Goal: Task Accomplishment & Management: Complete application form

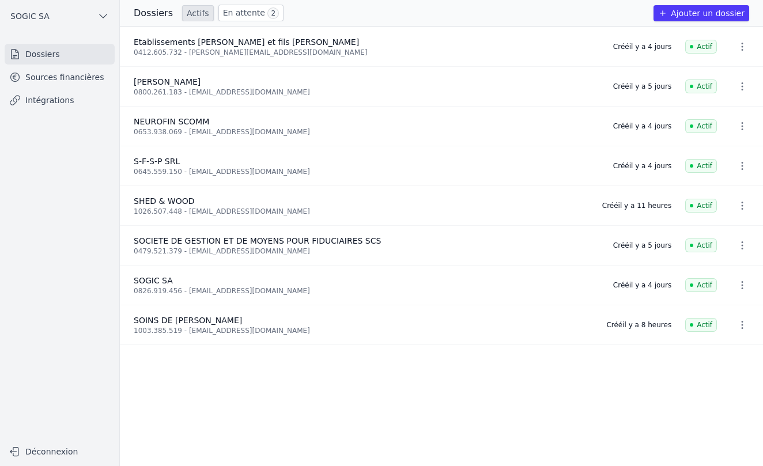
click at [699, 17] on button "Ajouter un dossier" at bounding box center [701, 13] width 96 height 16
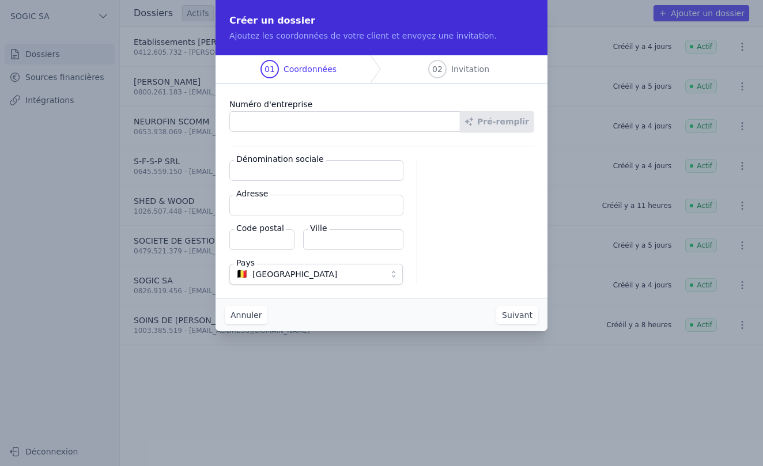
click at [248, 120] on input "Numéro d'entreprise" at bounding box center [344, 121] width 231 height 21
paste input "0788.294.650"
type input "0788.294.650"
click at [503, 124] on button "Pré-remplir" at bounding box center [497, 121] width 74 height 21
type input "BILMEC SRL"
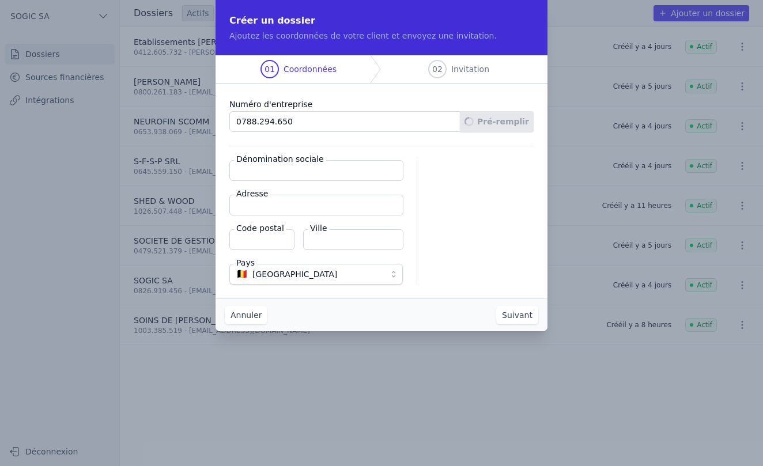
type input "Rue de la Légende 24"
type input "4141"
type input "Sprimont"
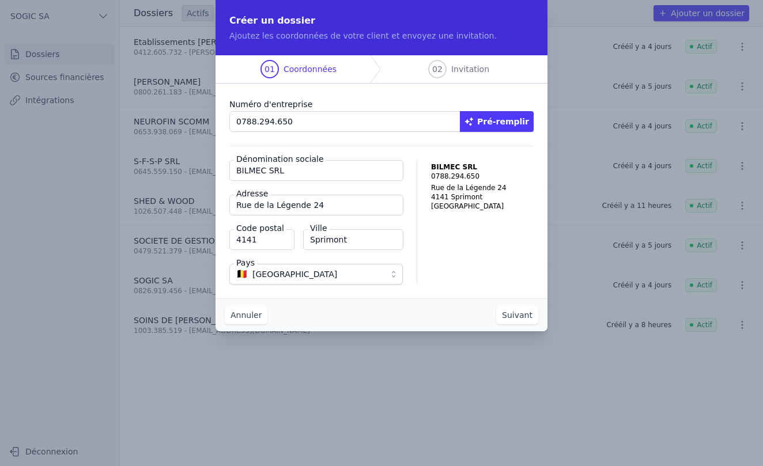
click at [515, 315] on button "Suivant" at bounding box center [517, 315] width 42 height 18
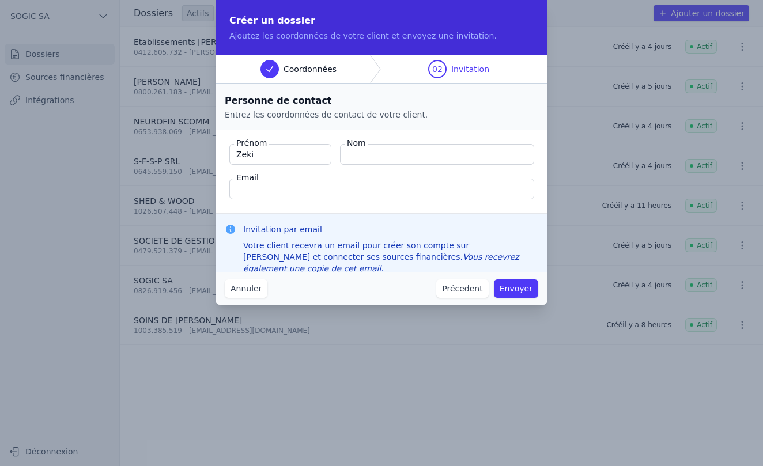
type input "Zeki"
click at [357, 154] on input "Nom" at bounding box center [437, 154] width 194 height 21
type input "BILGIC"
click at [320, 190] on input "Email" at bounding box center [381, 189] width 305 height 21
paste input "[EMAIL_ADDRESS][DOMAIN_NAME]"
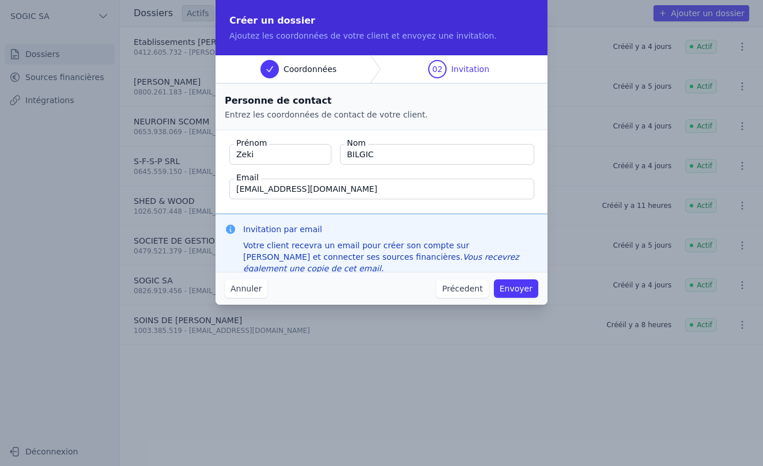
type input "[EMAIL_ADDRESS][DOMAIN_NAME]"
click at [332, 209] on fieldset "Prénom Zeki Nom BILGIC Email [EMAIL_ADDRESS][DOMAIN_NAME]" at bounding box center [381, 172] width 332 height 84
click at [519, 290] on button "Envoyer" at bounding box center [516, 288] width 44 height 18
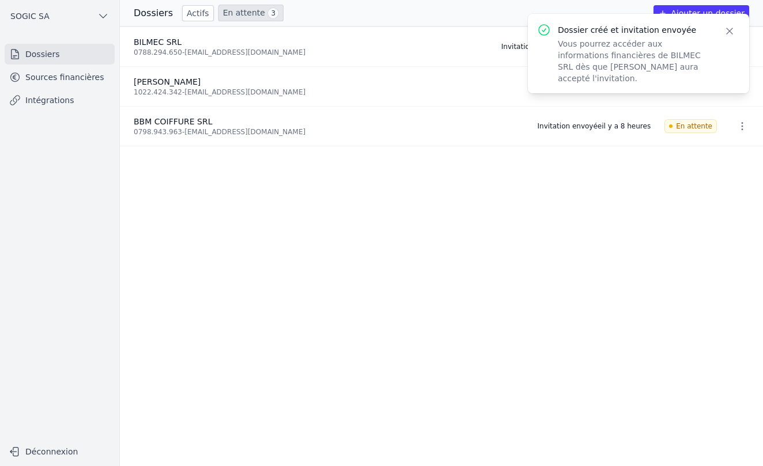
click at [729, 32] on icon "button" at bounding box center [730, 31] width 12 height 12
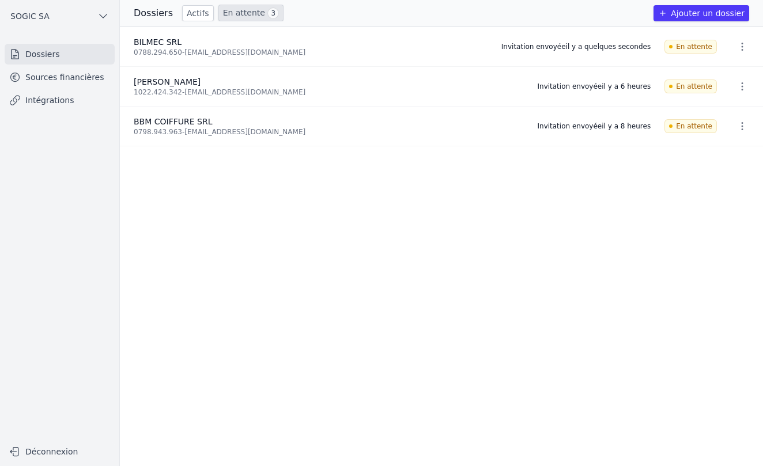
click at [251, 14] on link "En attente 3" at bounding box center [250, 13] width 65 height 17
click at [33, 83] on link "Sources financières" at bounding box center [60, 77] width 110 height 21
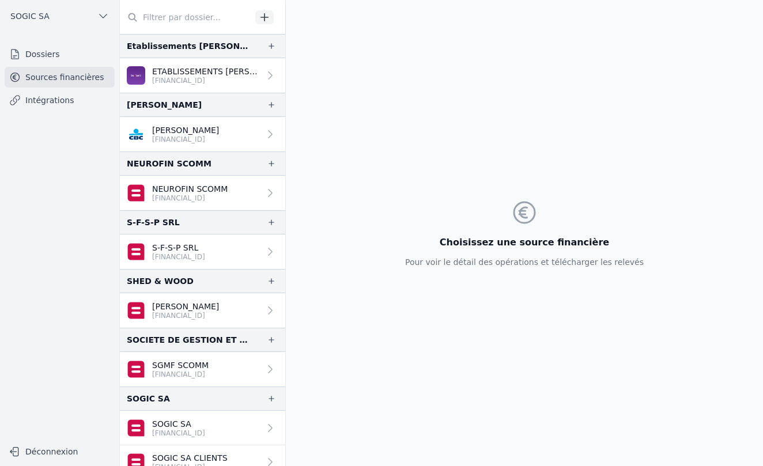
click at [61, 105] on link "Intégrations" at bounding box center [60, 100] width 110 height 21
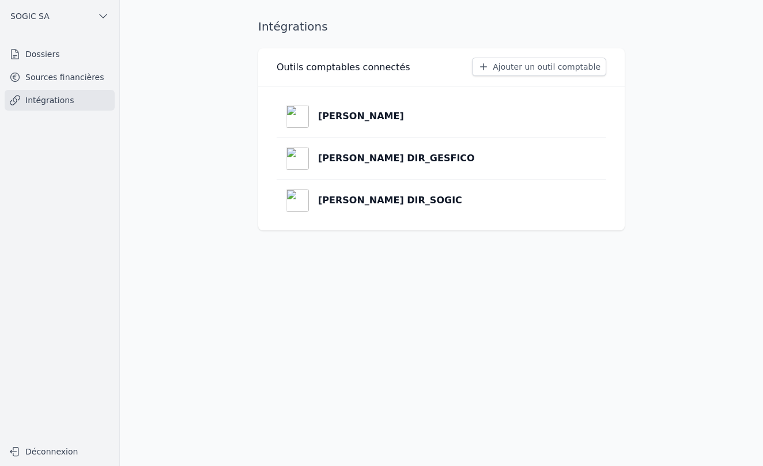
click at [72, 77] on link "Sources financières" at bounding box center [60, 77] width 110 height 21
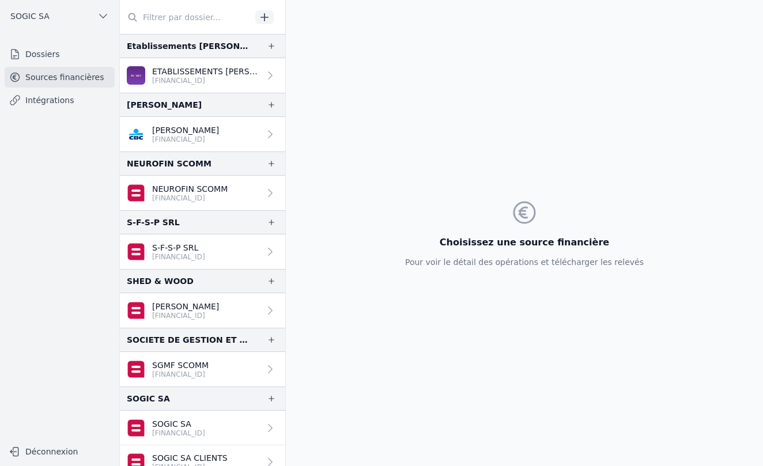
click at [45, 51] on link "Dossiers" at bounding box center [60, 54] width 110 height 21
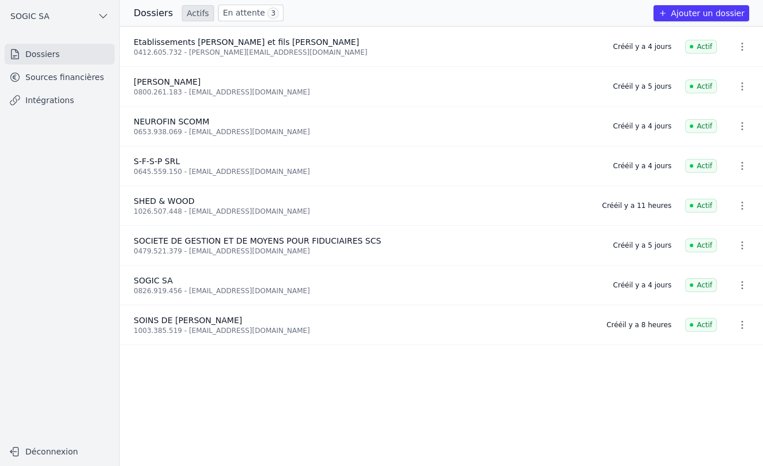
click at [48, 78] on link "Sources financières" at bounding box center [60, 77] width 110 height 21
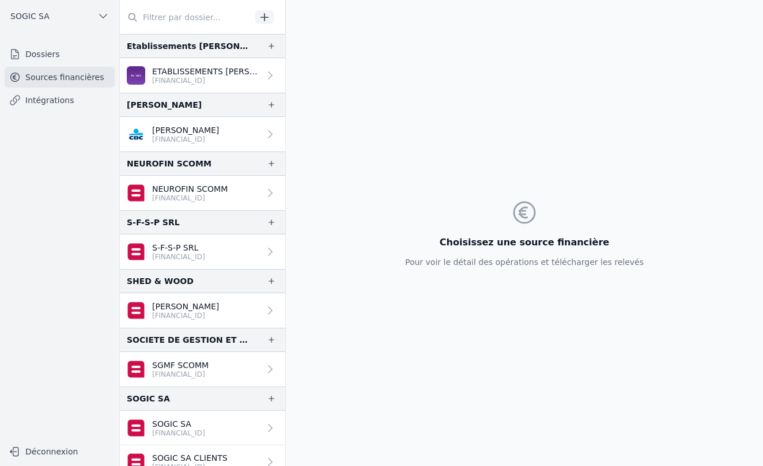
click at [45, 100] on link "Intégrations" at bounding box center [60, 100] width 110 height 21
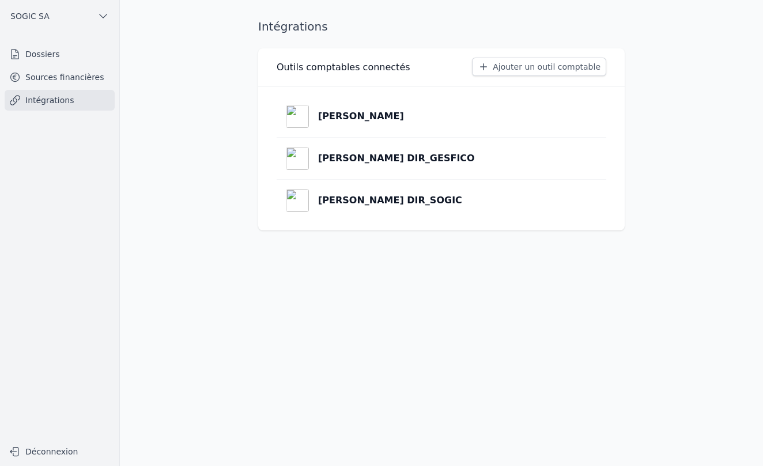
click at [43, 78] on link "Sources financières" at bounding box center [60, 77] width 110 height 21
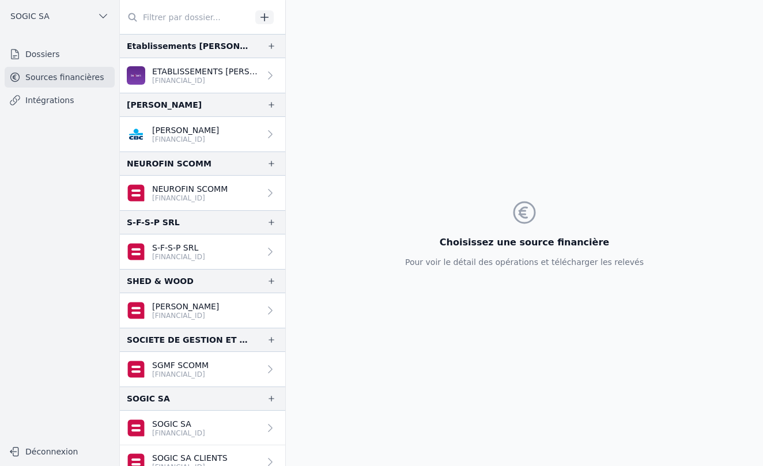
click at [42, 56] on link "Dossiers" at bounding box center [60, 54] width 110 height 21
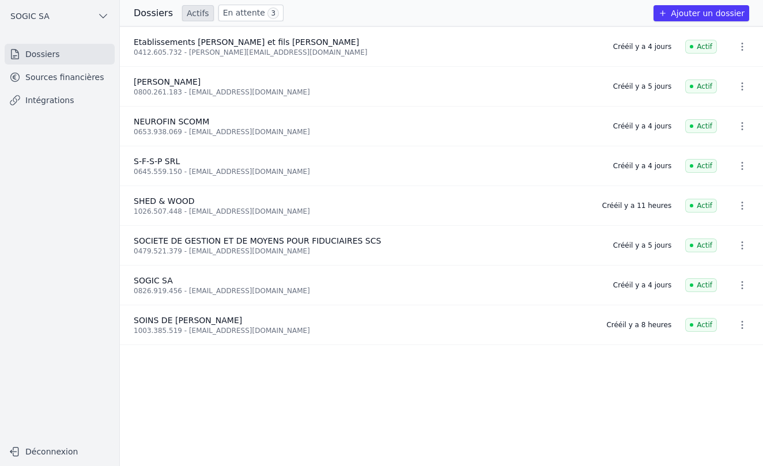
click at [43, 78] on link "Sources financières" at bounding box center [60, 77] width 110 height 21
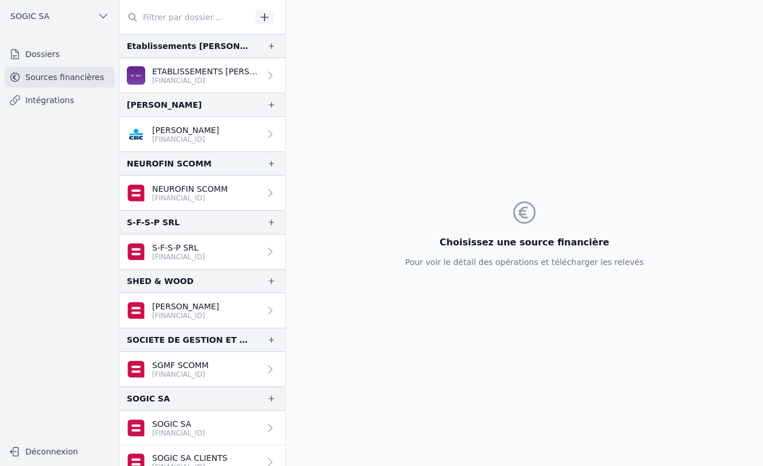
click at [51, 54] on link "Dossiers" at bounding box center [60, 54] width 110 height 21
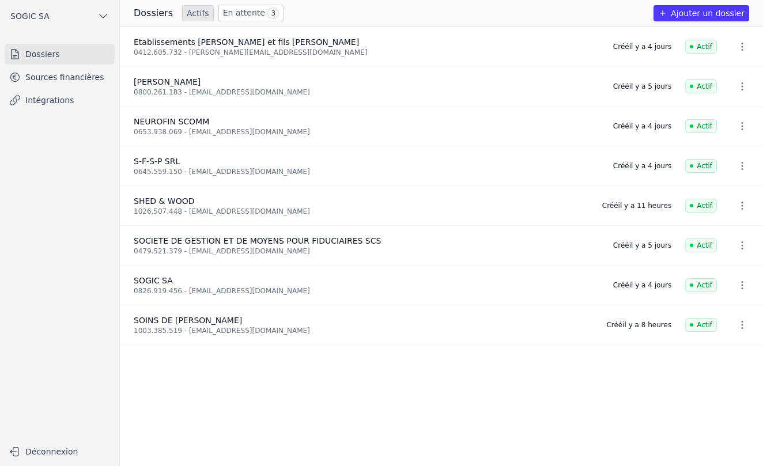
click at [53, 99] on link "Intégrations" at bounding box center [60, 100] width 110 height 21
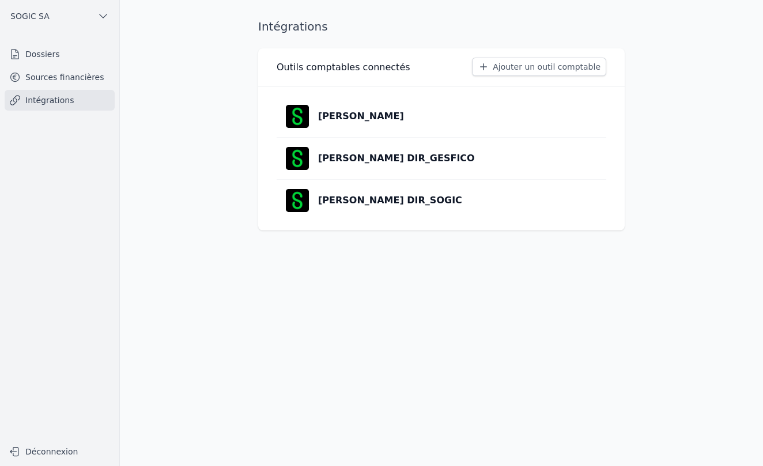
click at [49, 82] on link "Sources financières" at bounding box center [60, 77] width 110 height 21
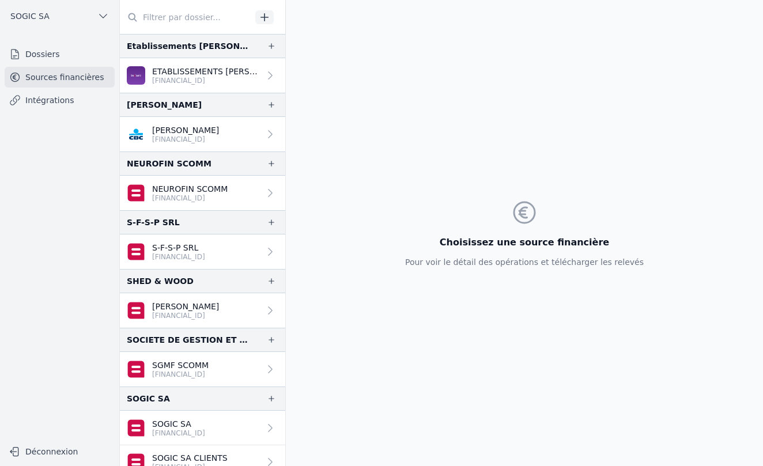
click at [36, 53] on link "Dossiers" at bounding box center [60, 54] width 110 height 21
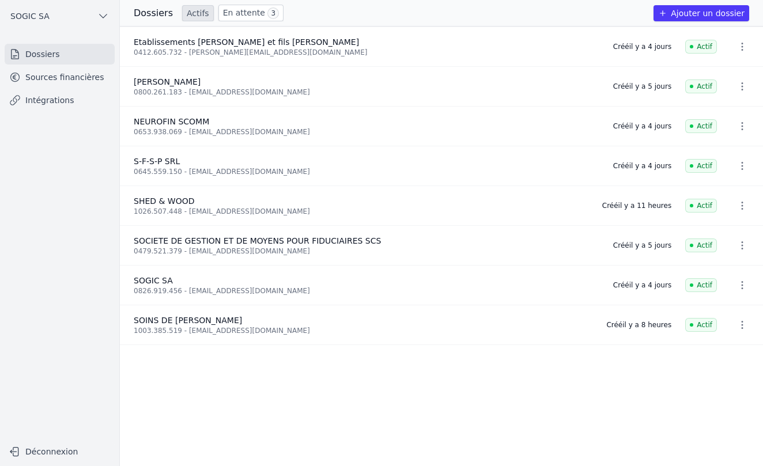
click at [27, 80] on link "Sources financières" at bounding box center [60, 77] width 110 height 21
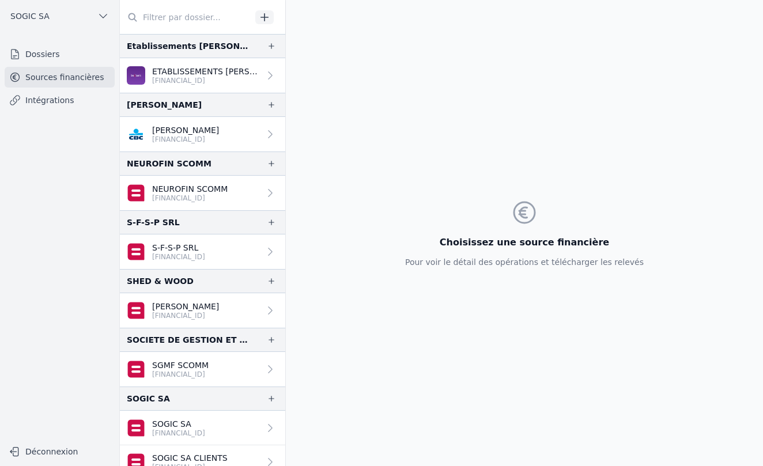
click at [32, 107] on link "Intégrations" at bounding box center [60, 100] width 110 height 21
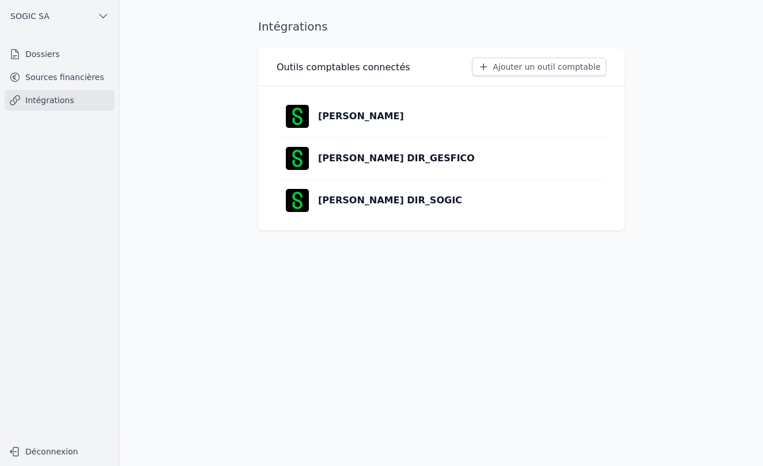
click at [98, 73] on link "Sources financières" at bounding box center [60, 77] width 110 height 21
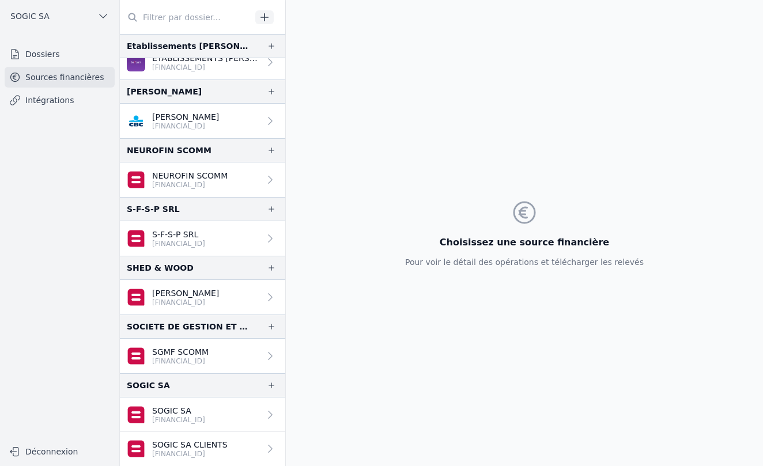
scroll to position [13, 0]
click at [176, 357] on p "[FINANCIAL_ID]" at bounding box center [180, 361] width 56 height 9
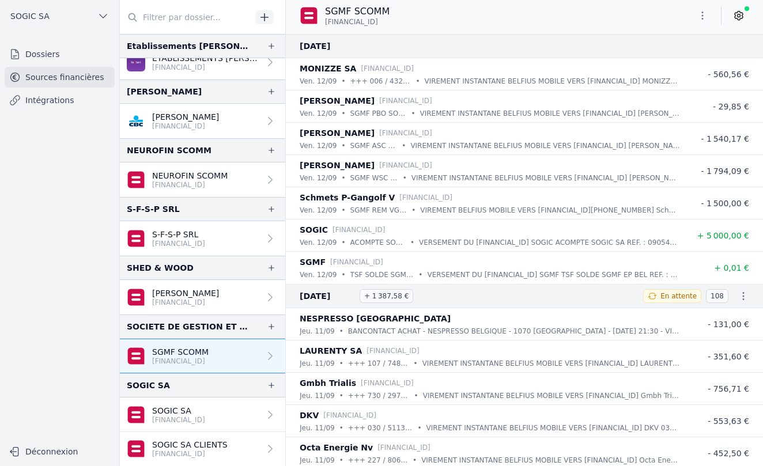
click at [61, 104] on link "Intégrations" at bounding box center [60, 100] width 110 height 21
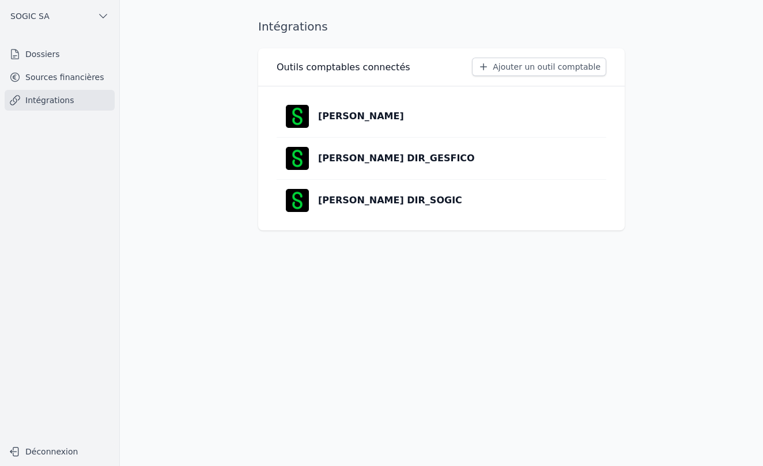
click at [385, 205] on p "[PERSON_NAME] DIR_SOGIC" at bounding box center [390, 201] width 144 height 14
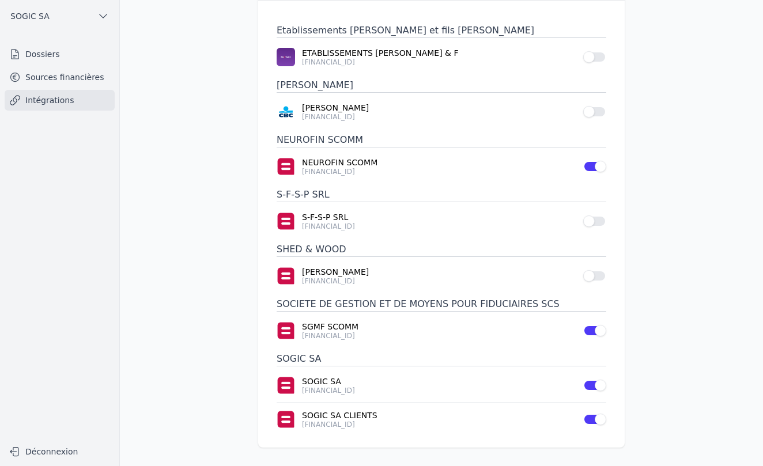
scroll to position [83, 0]
